Goal: Task Accomplishment & Management: Manage account settings

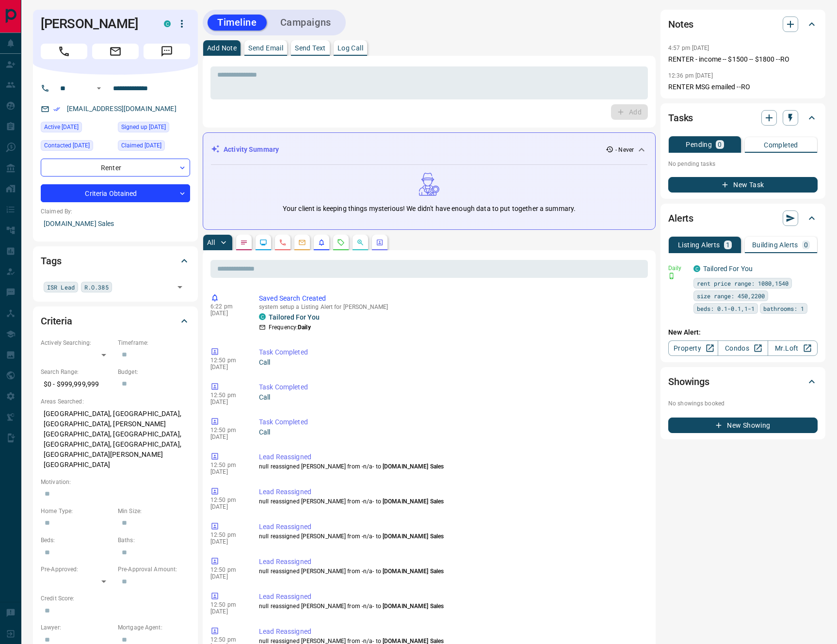
click at [180, 15] on div "[PERSON_NAME] C" at bounding box center [115, 42] width 165 height 65
click at [182, 17] on button "button" at bounding box center [182, 24] width 16 height 16
click at [169, 47] on li "Reassign Lead" at bounding box center [150, 43] width 83 height 15
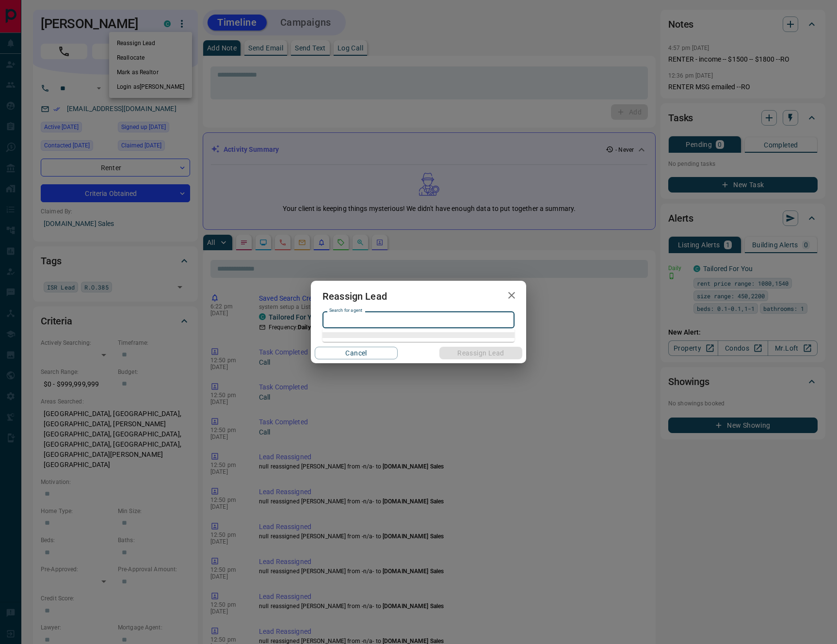
click at [417, 315] on input "Search for agent" at bounding box center [418, 320] width 185 height 11
click at [431, 345] on li "[PERSON_NAME]" at bounding box center [419, 339] width 192 height 15
type input "********"
click at [460, 354] on button "Reassign Lead" at bounding box center [481, 353] width 83 height 13
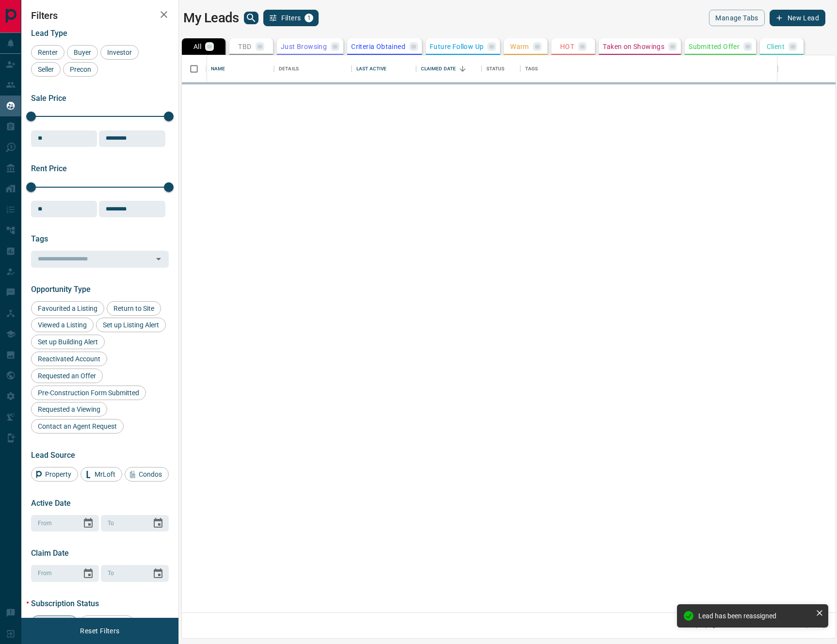
scroll to position [557, 654]
